Goal: Task Accomplishment & Management: Use online tool/utility

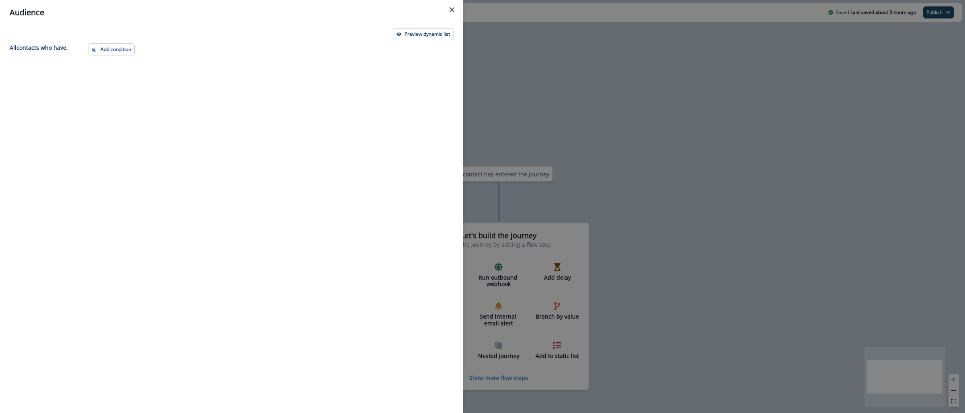
click at [638, 142] on div "Audience Preview dynamic list All contact s who have, Add condition Contact pro…" at bounding box center [482, 206] width 965 height 413
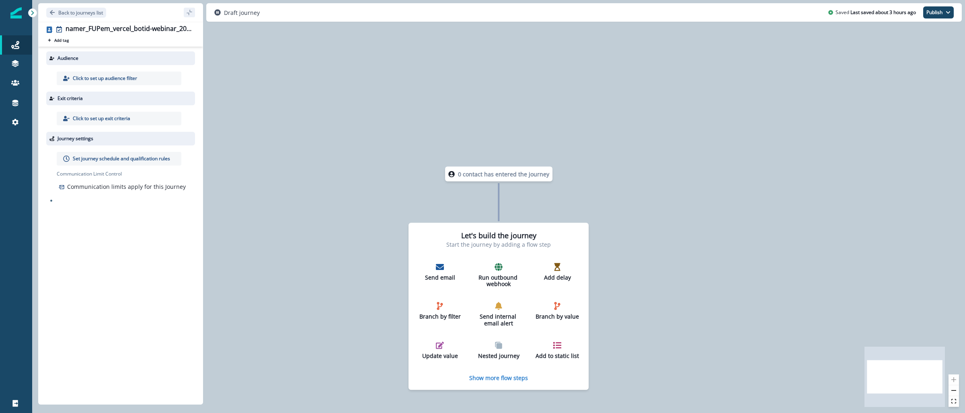
click at [16, 12] on img at bounding box center [15, 12] width 11 height 11
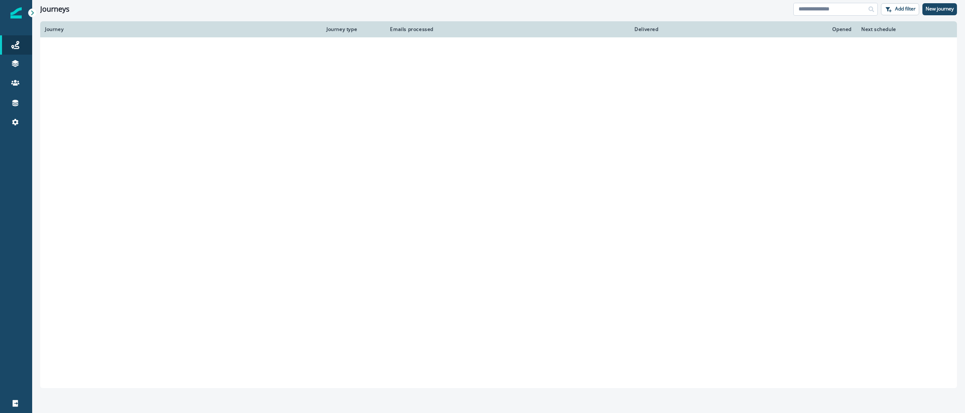
click at [828, 9] on input at bounding box center [835, 9] width 84 height 13
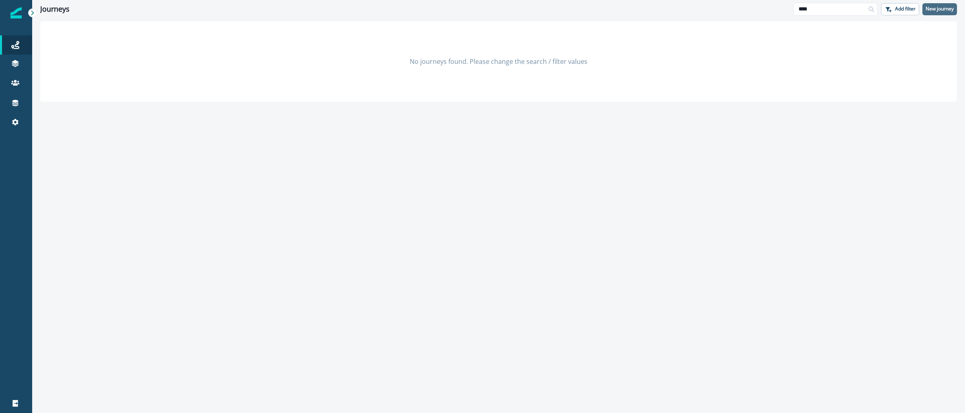
type input "****"
click at [931, 10] on p "New journey" at bounding box center [940, 9] width 28 height 6
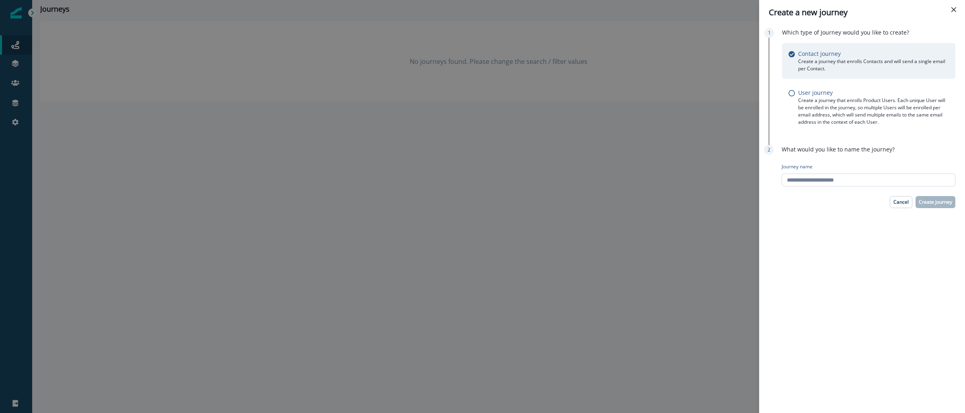
click at [837, 183] on input "Journey name" at bounding box center [869, 180] width 174 height 13
paste input "**********"
type input "**********"
click at [939, 208] on div "**********" at bounding box center [862, 219] width 206 height 388
click at [938, 202] on p "Create journey" at bounding box center [935, 202] width 33 height 6
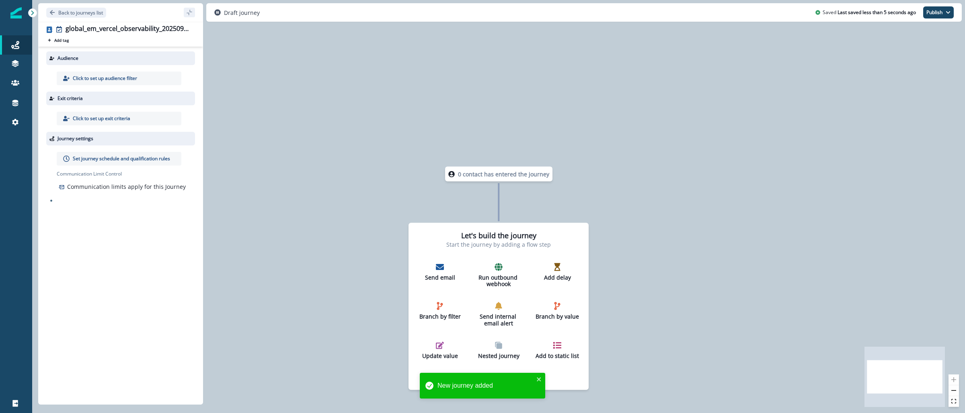
click at [89, 80] on p "Click to set up audience filter" at bounding box center [105, 78] width 64 height 7
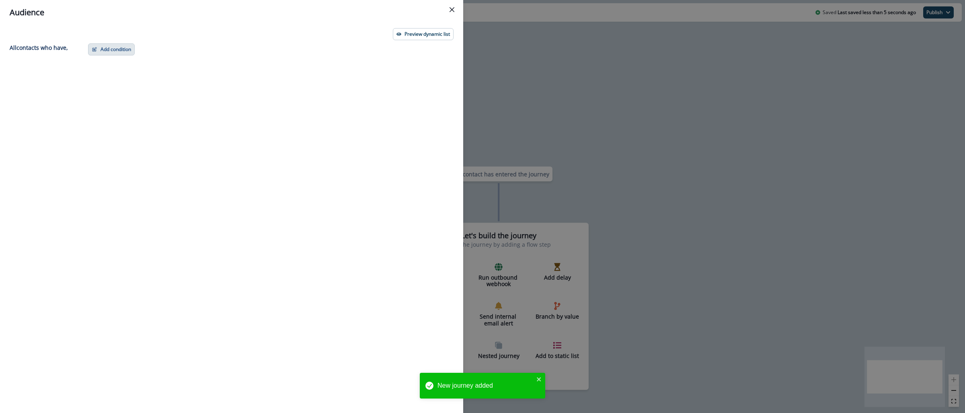
click at [115, 51] on button "Add condition" at bounding box center [111, 49] width 47 height 12
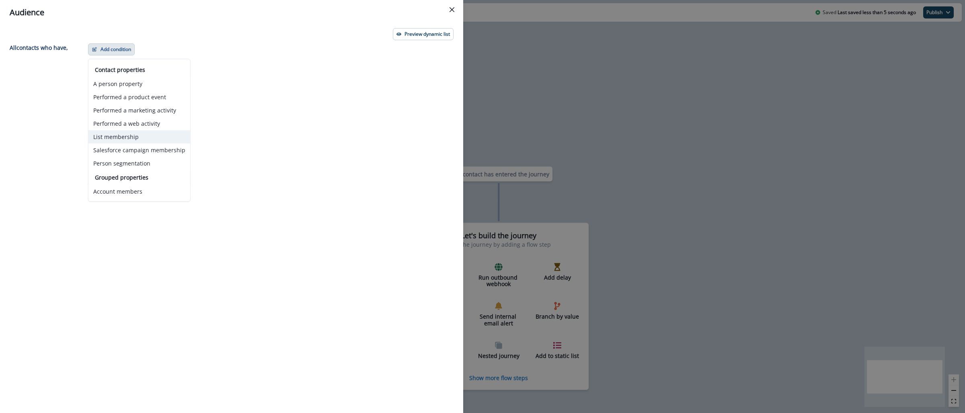
click at [134, 138] on button "List membership" at bounding box center [139, 136] width 102 height 13
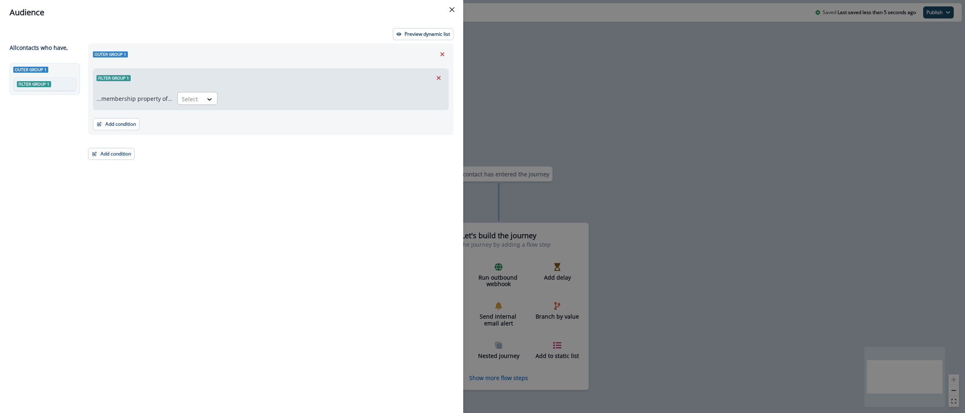
click at [195, 96] on div at bounding box center [190, 99] width 17 height 10
click at [195, 125] on div "in" at bounding box center [195, 132] width 40 height 15
click at [243, 98] on div at bounding box center [318, 99] width 183 height 10
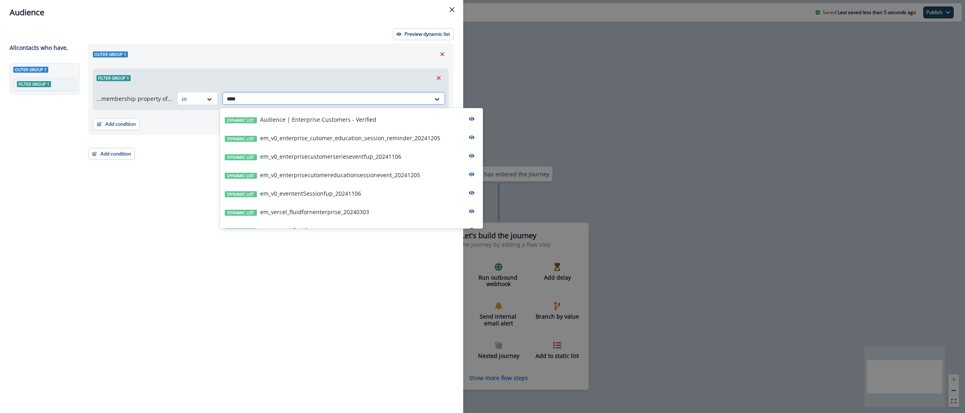
type input "*****"
click at [263, 121] on p "Audience | Enterprise Customers - Verified" at bounding box center [318, 119] width 116 height 8
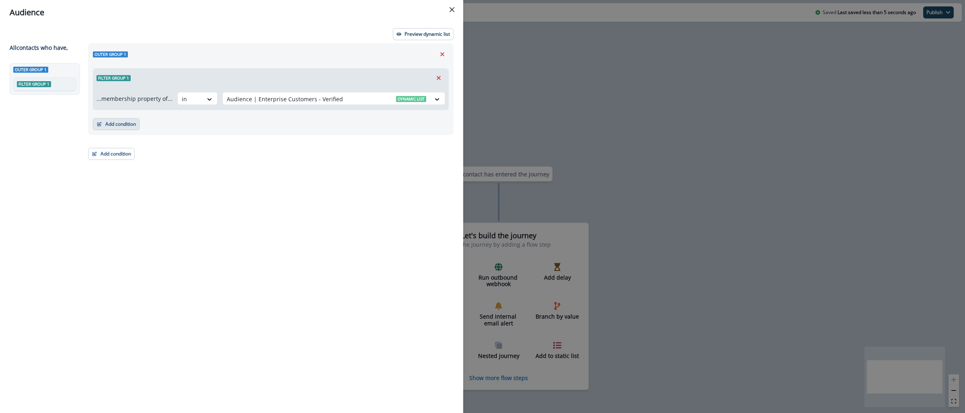
click at [108, 123] on button "Add condition" at bounding box center [116, 124] width 47 height 12
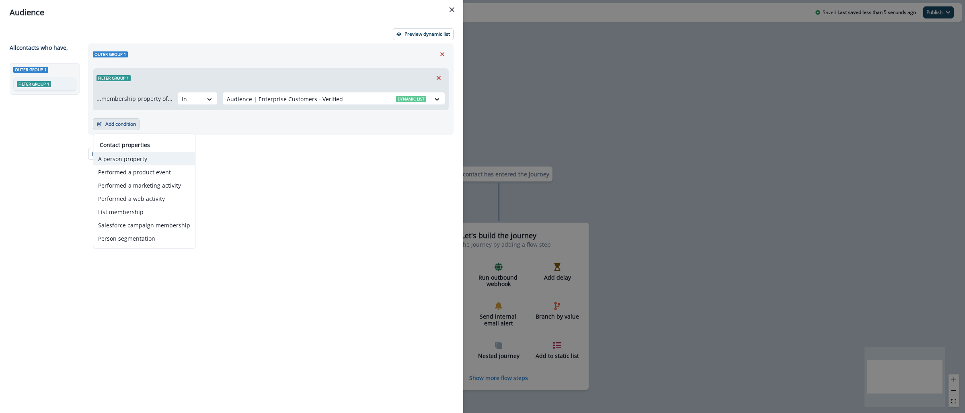
click at [118, 160] on button "A person property" at bounding box center [144, 158] width 102 height 13
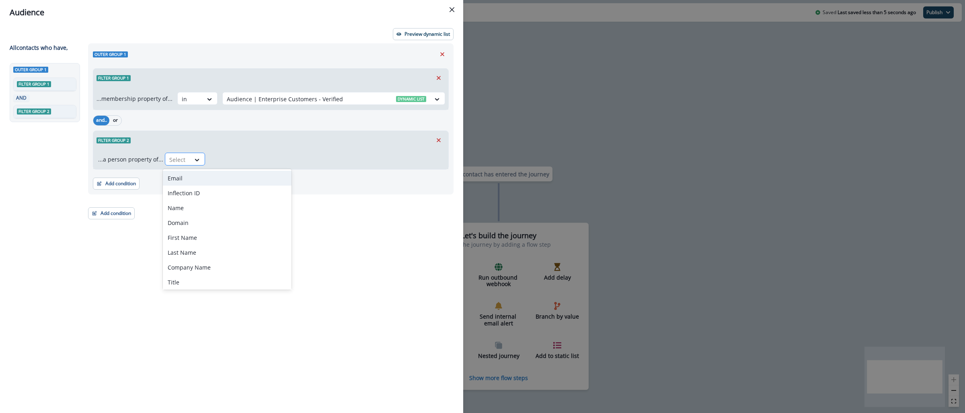
click at [173, 157] on div at bounding box center [177, 160] width 17 height 10
click at [177, 175] on div "Email" at bounding box center [227, 178] width 129 height 15
click at [238, 154] on div at bounding box center [241, 159] width 14 height 13
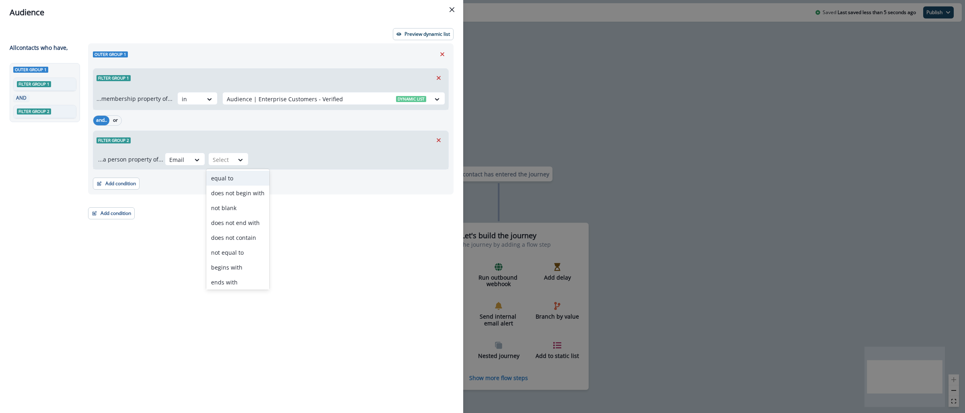
type input "*"
click at [248, 207] on div "does not contain" at bounding box center [237, 208] width 63 height 15
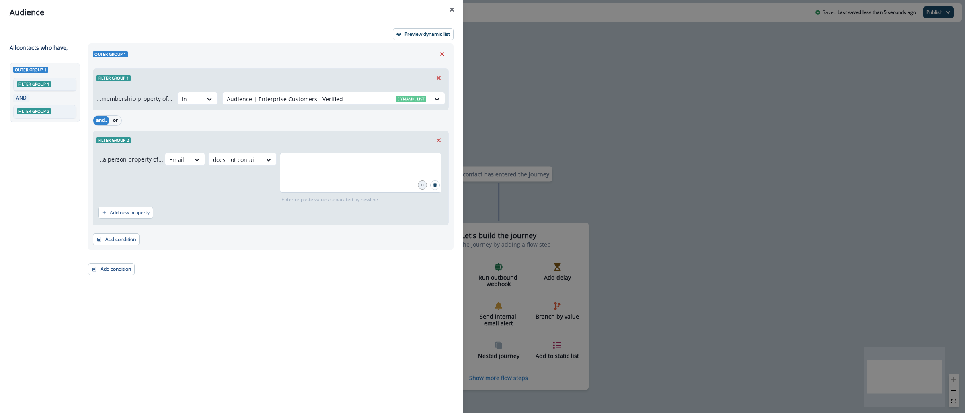
click at [292, 177] on div at bounding box center [361, 173] width 162 height 40
type input "**********"
click at [125, 244] on button "Add condition" at bounding box center [116, 240] width 47 height 12
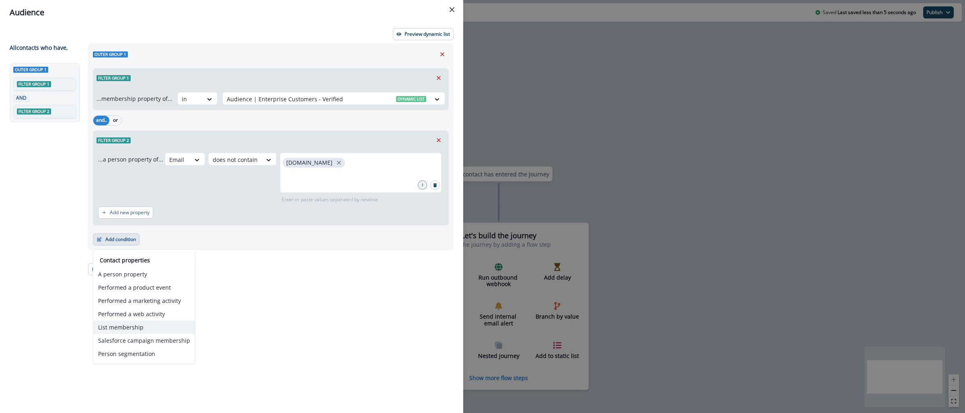
click at [135, 329] on button "List membership" at bounding box center [144, 327] width 102 height 13
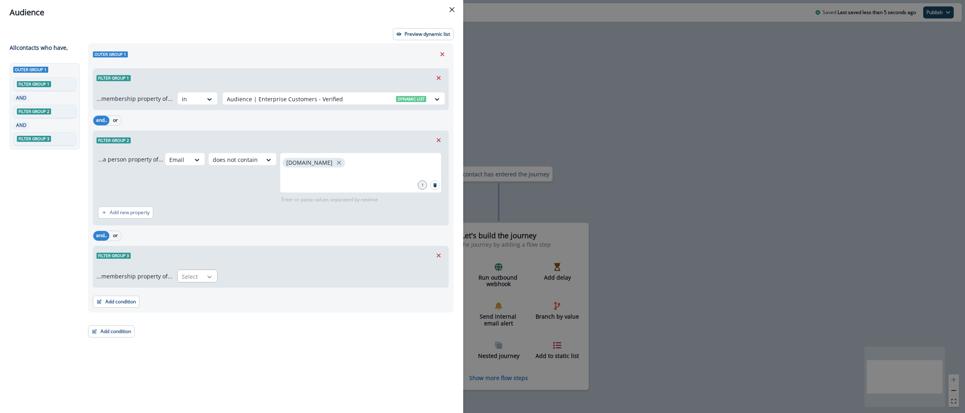
click at [206, 279] on icon at bounding box center [209, 277] width 7 height 8
click at [199, 299] on div "not in" at bounding box center [195, 295] width 40 height 15
click at [256, 269] on div "...membership property of... option not in, selected. not in Select" at bounding box center [270, 276] width 355 height 23
click at [254, 274] on div at bounding box center [326, 277] width 199 height 10
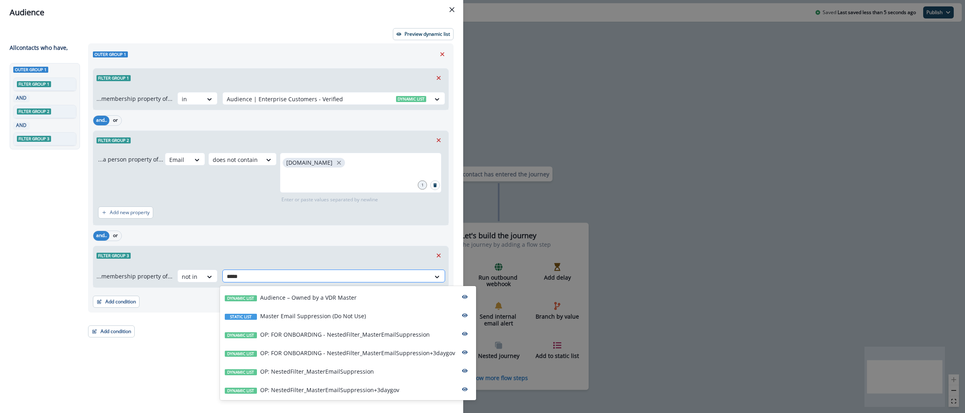
type input "******"
click at [332, 392] on p "OP: NestedFilter_MasterEmailSuppression+3daygov" at bounding box center [329, 390] width 139 height 8
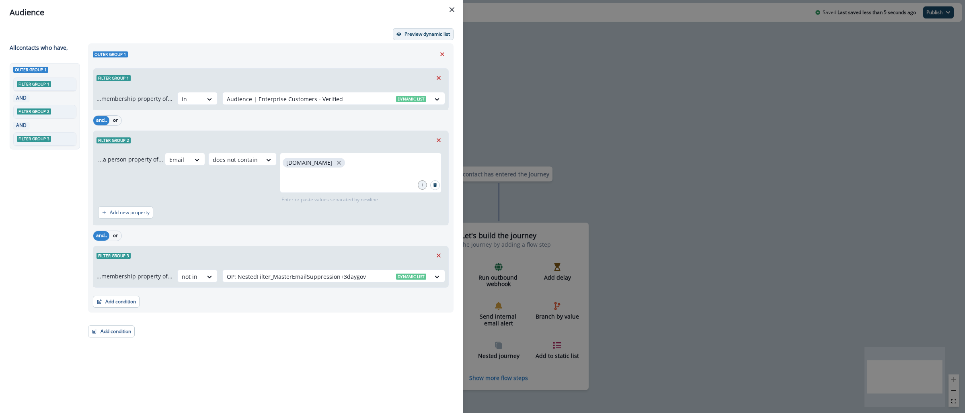
click at [426, 38] on button "Preview dynamic list" at bounding box center [423, 34] width 61 height 12
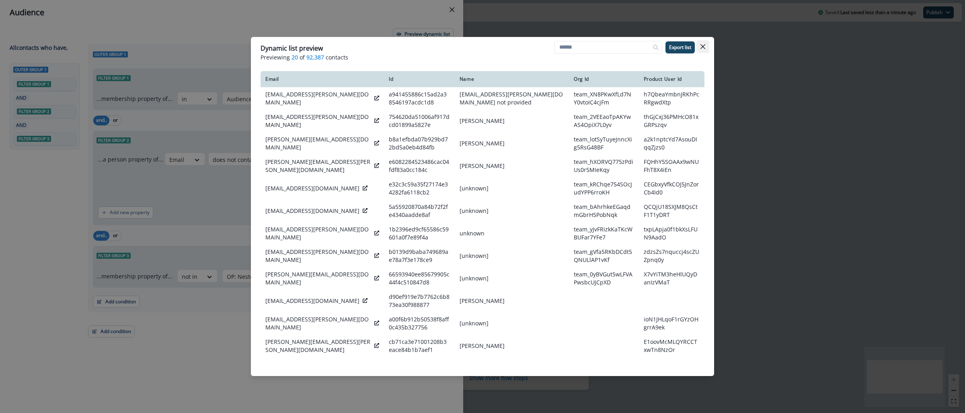
click at [704, 49] on button "Close" at bounding box center [702, 46] width 13 height 13
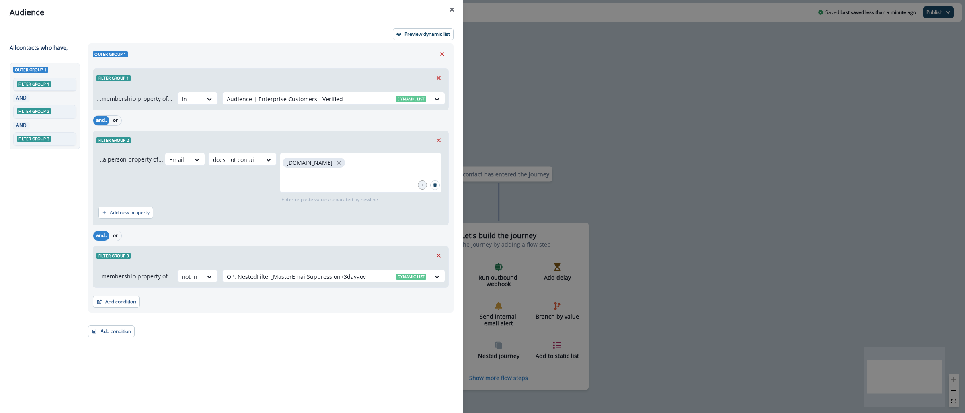
click at [551, 70] on div "Audience Preview dynamic list All contact s who have, Outer group 1 Filter grou…" at bounding box center [482, 206] width 965 height 413
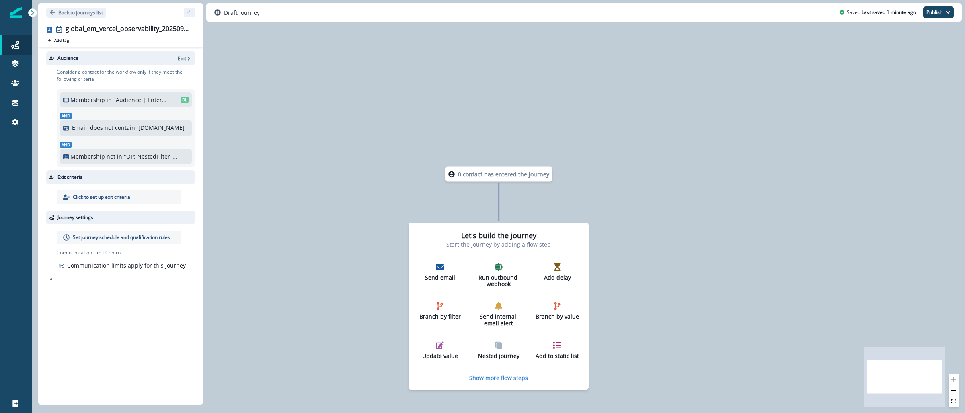
click at [109, 237] on p "Set journey schedule and qualification rules" at bounding box center [121, 237] width 97 height 7
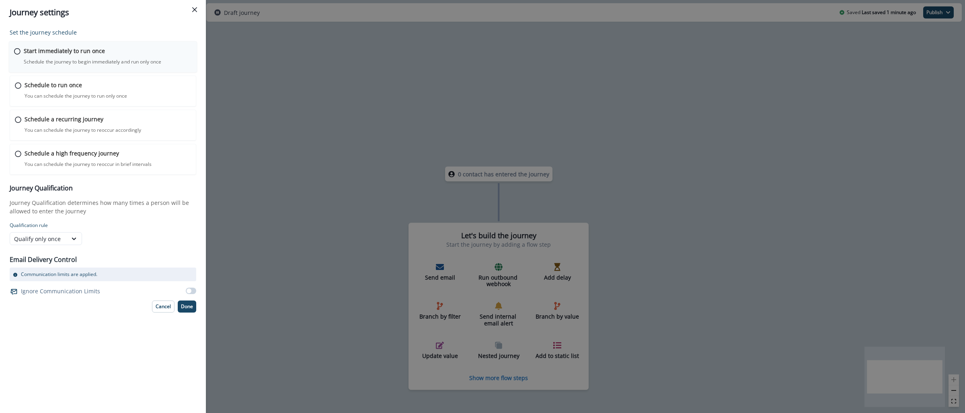
click at [119, 62] on p "Schedule the journey to begin immediately and run only once" at bounding box center [93, 61] width 138 height 7
click at [191, 310] on button "Done" at bounding box center [187, 306] width 18 height 12
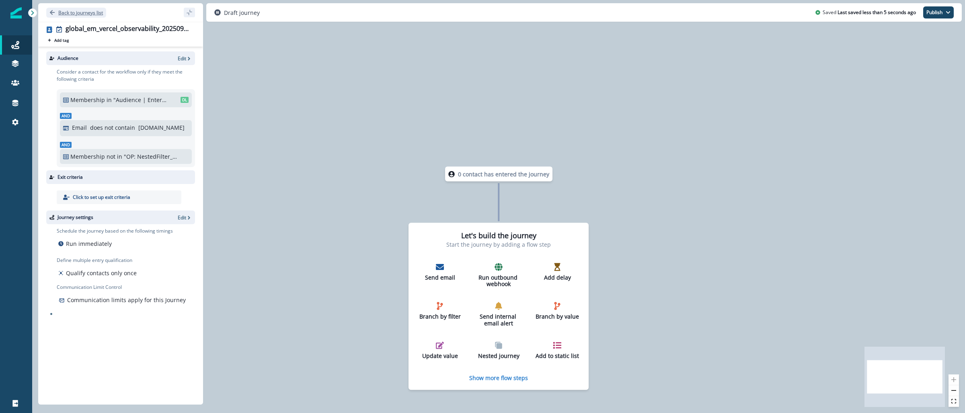
click at [94, 17] on button "Back to journeys list" at bounding box center [76, 13] width 60 height 10
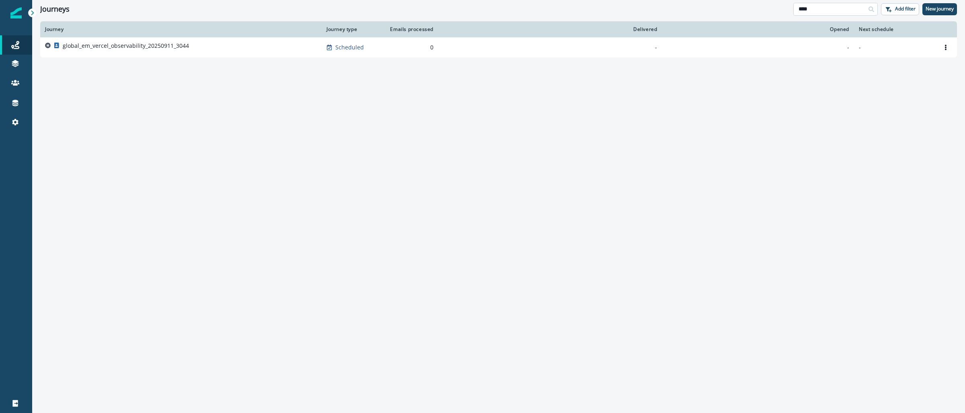
click at [822, 6] on input "****" at bounding box center [835, 9] width 84 height 13
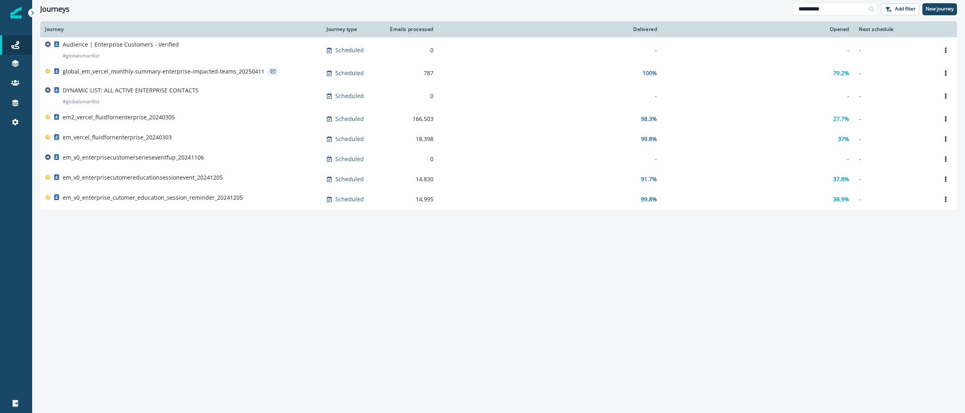
type input "**********"
click at [146, 50] on div "Audience | Enterprise Customers - Verified # globalsmartlist" at bounding box center [121, 50] width 116 height 19
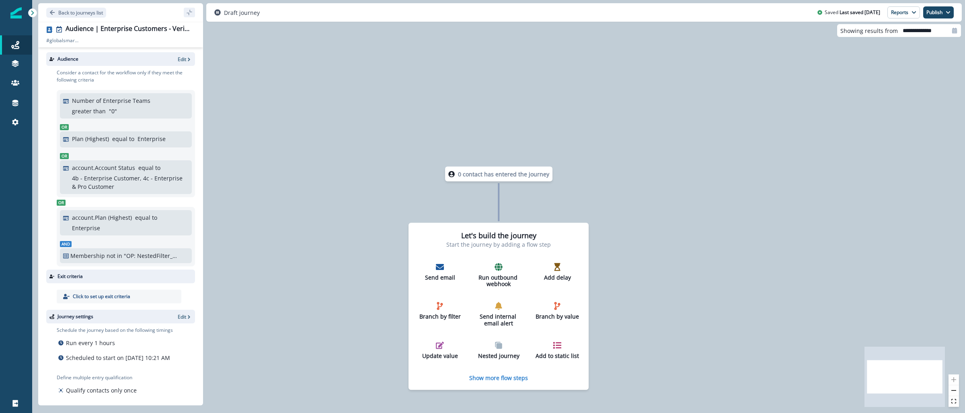
click at [16, 14] on img at bounding box center [15, 12] width 11 height 11
